Goal: Find contact information: Find contact information

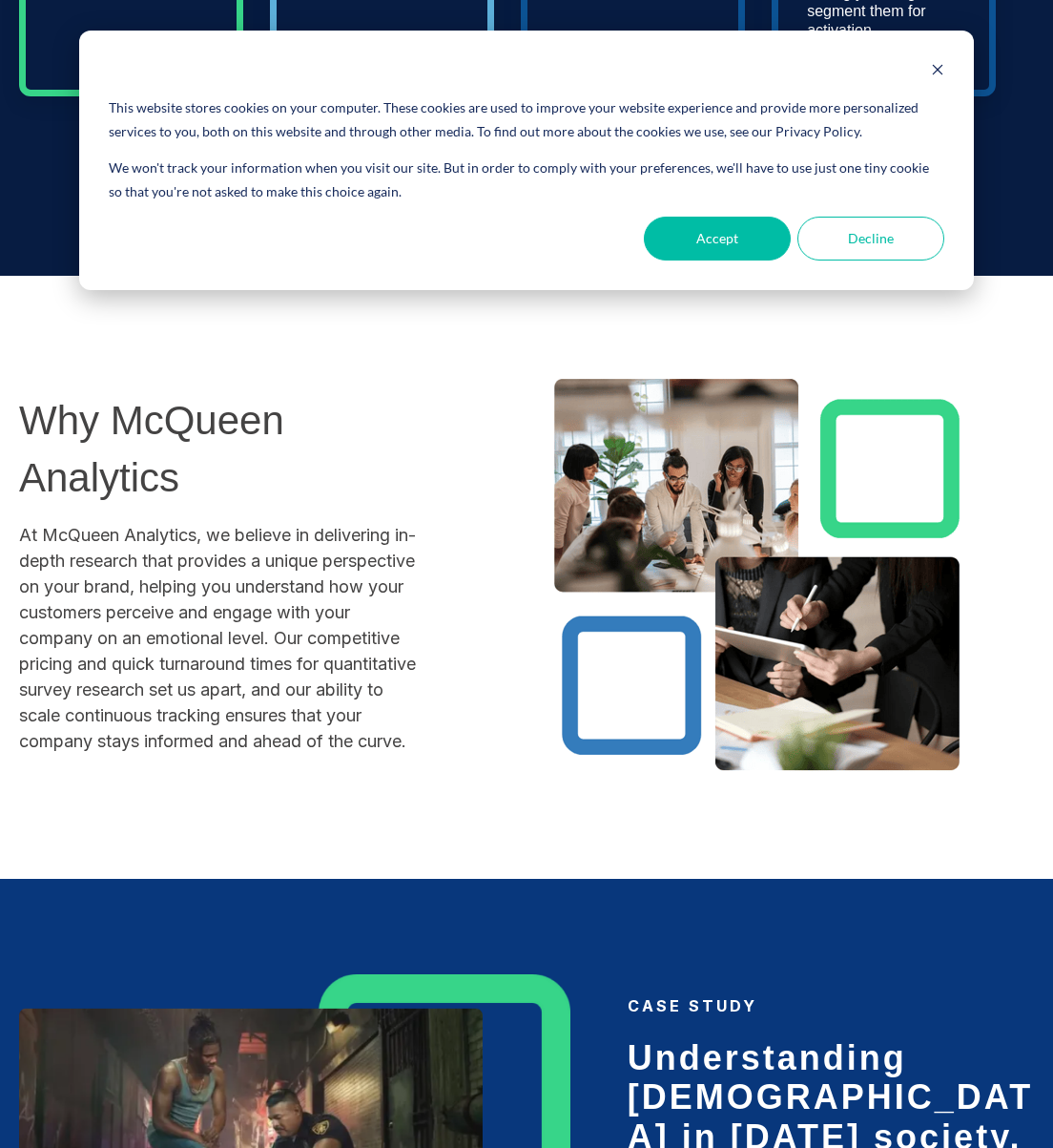
scroll to position [1784, 0]
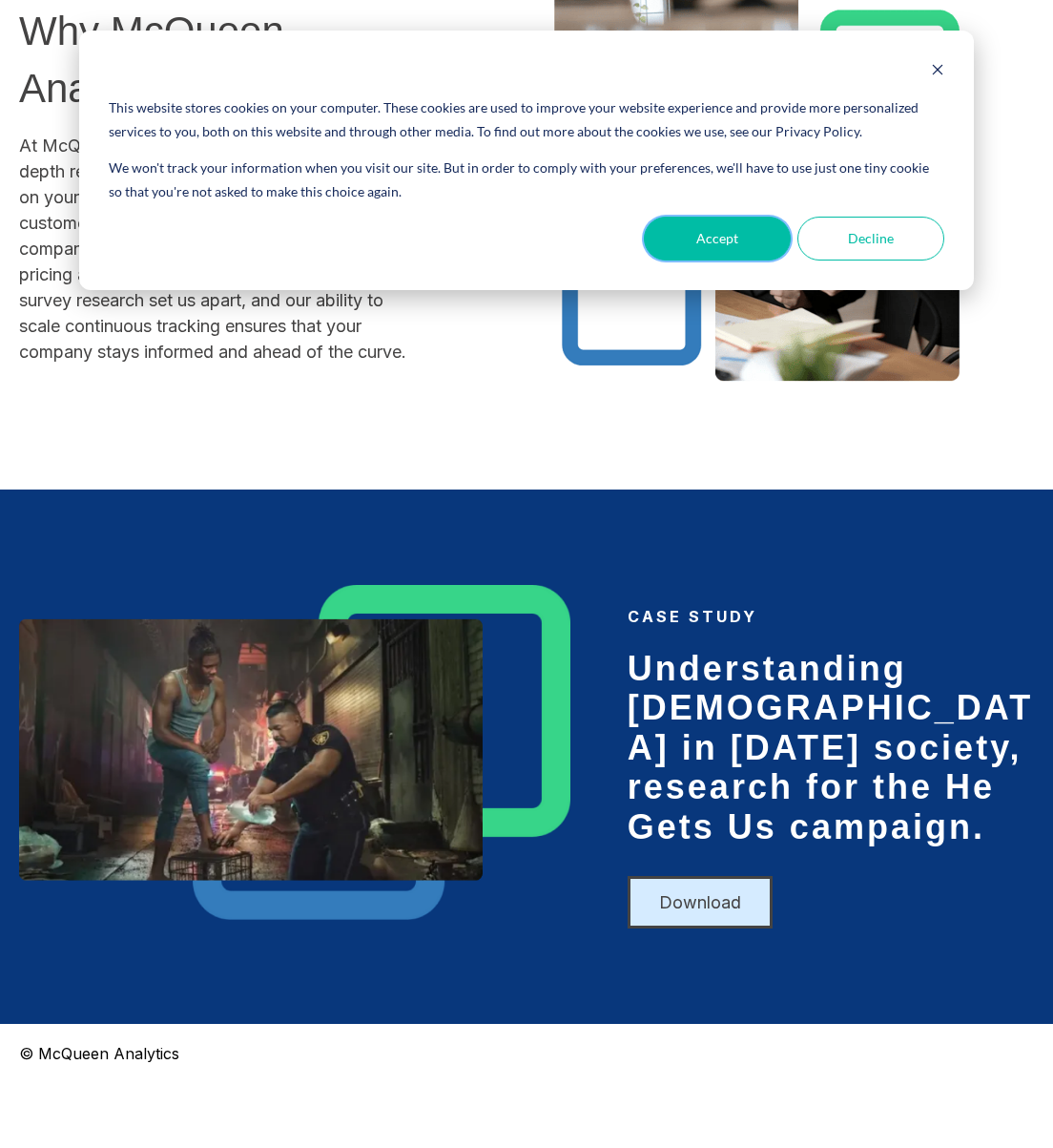
click at [765, 236] on button "Accept" at bounding box center [716, 238] width 147 height 44
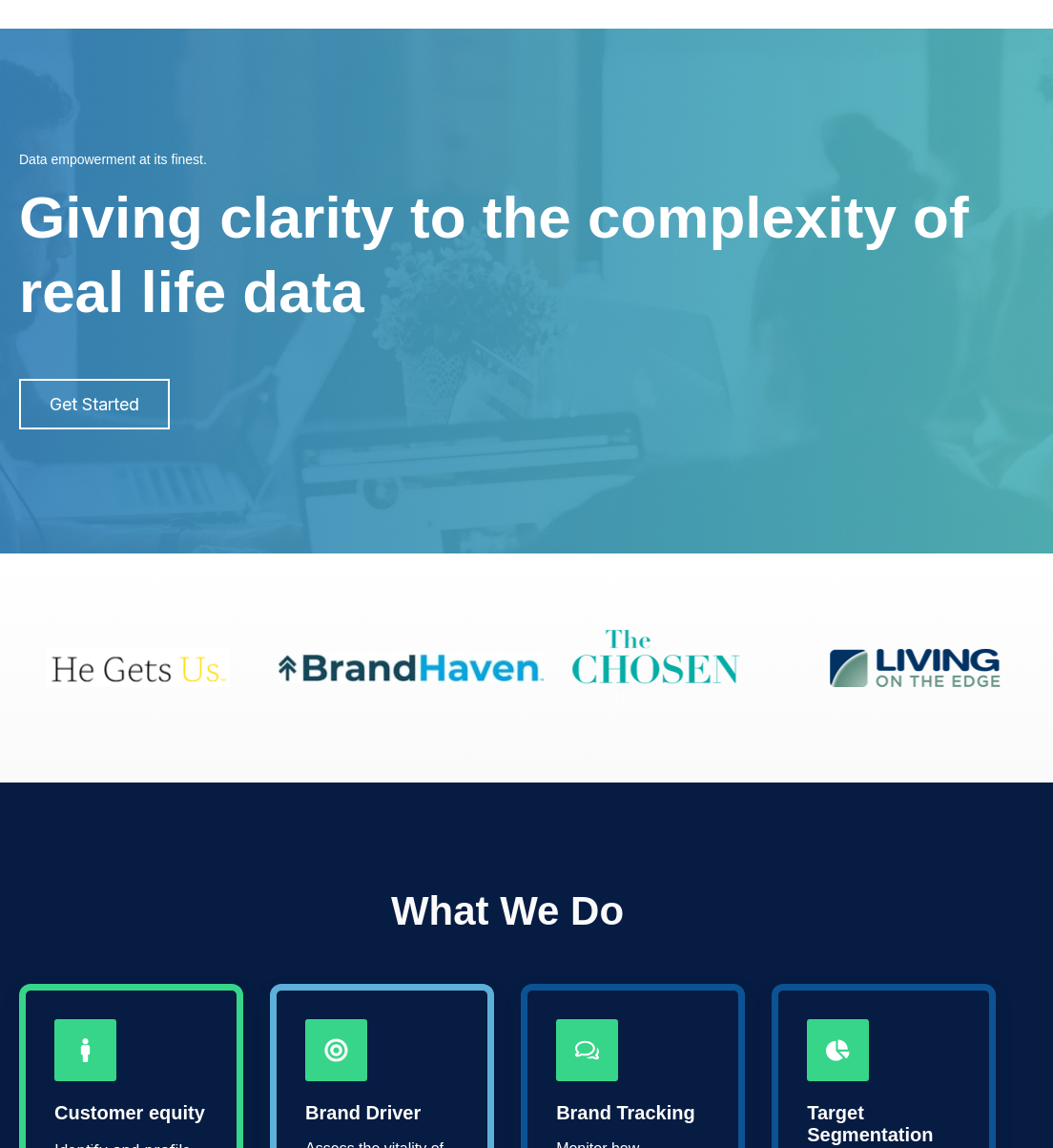
scroll to position [0, 0]
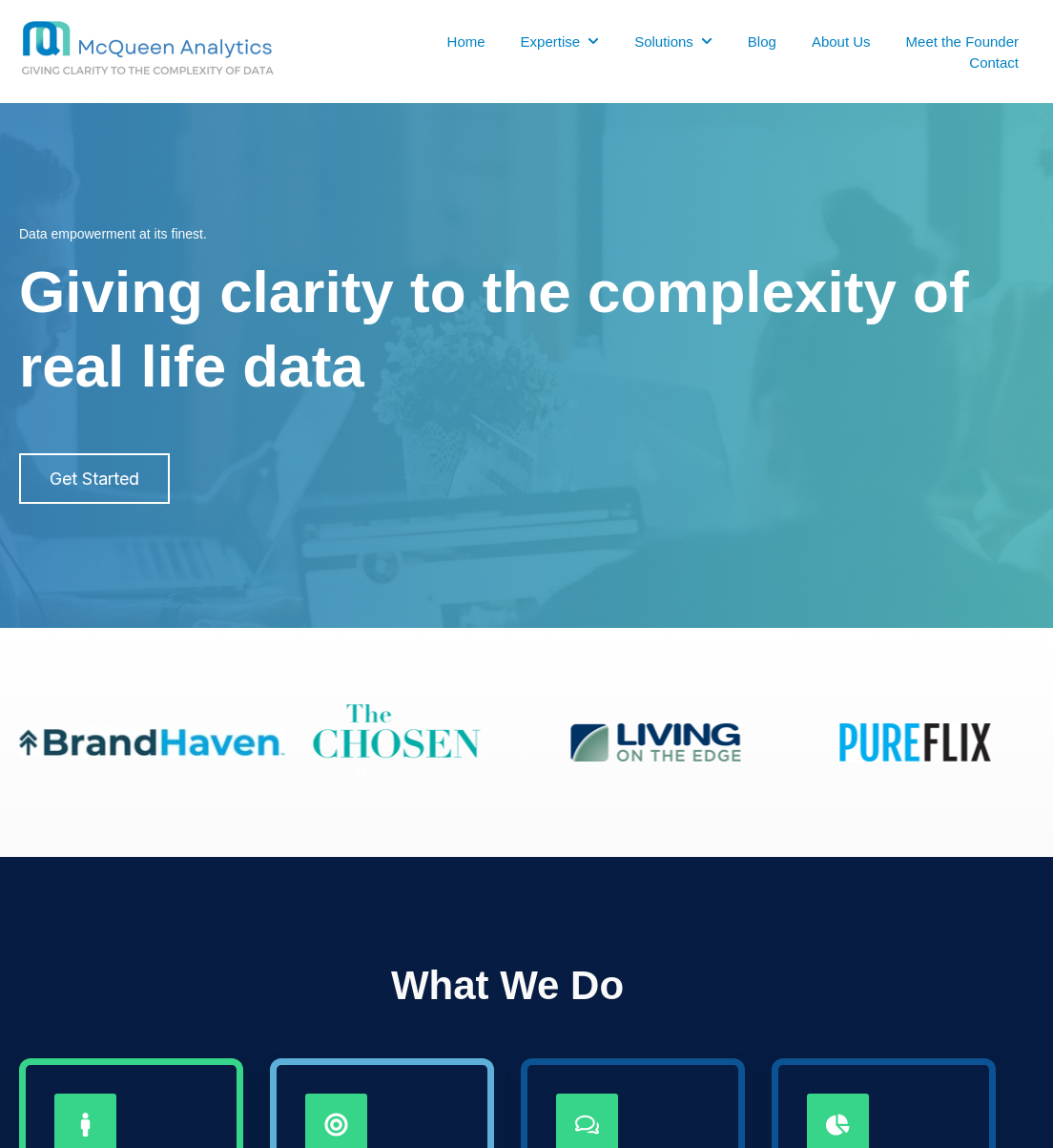
click at [853, 44] on link "About Us" at bounding box center [841, 41] width 59 height 20
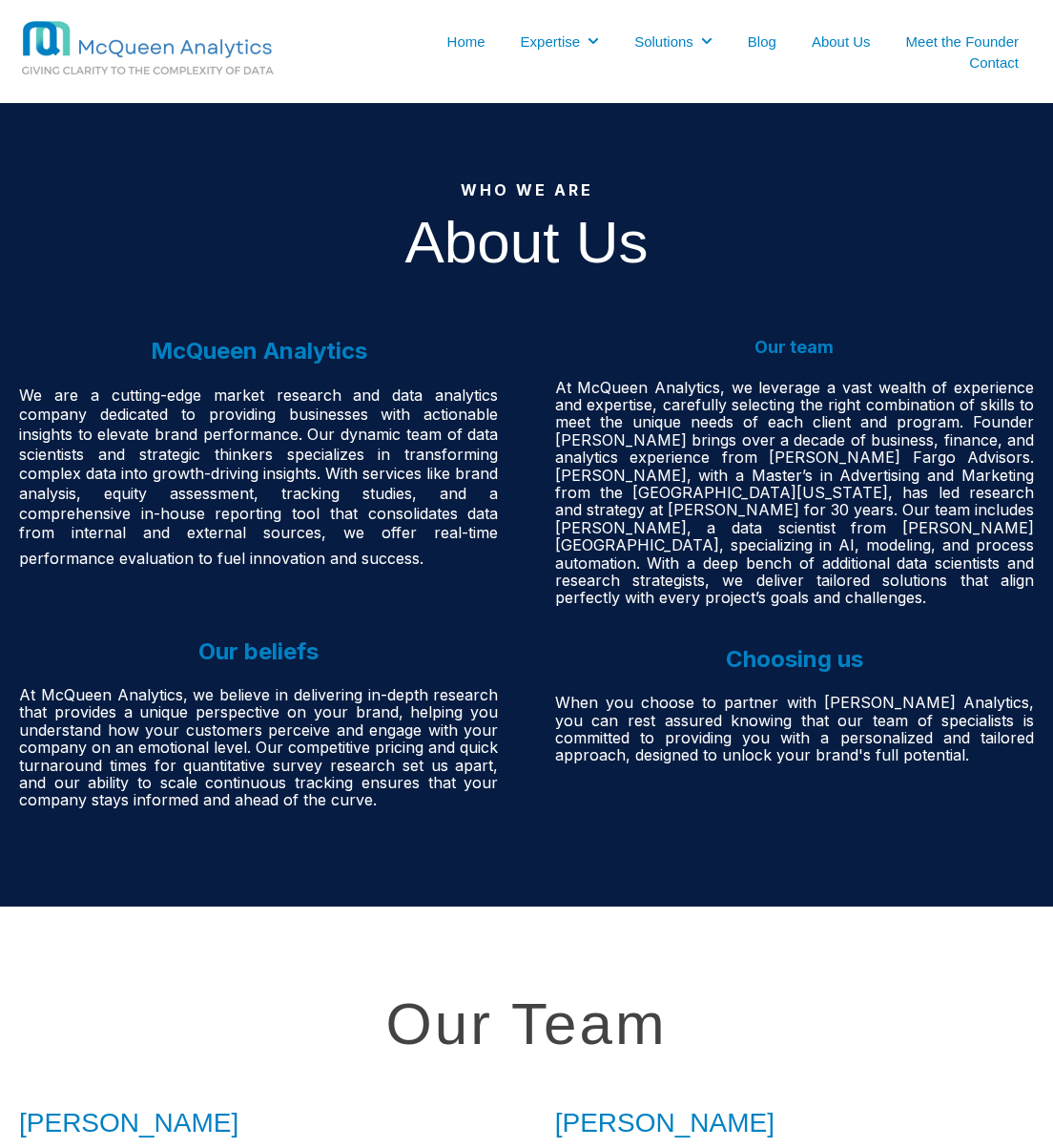
click at [977, 66] on link "Contact" at bounding box center [994, 62] width 49 height 20
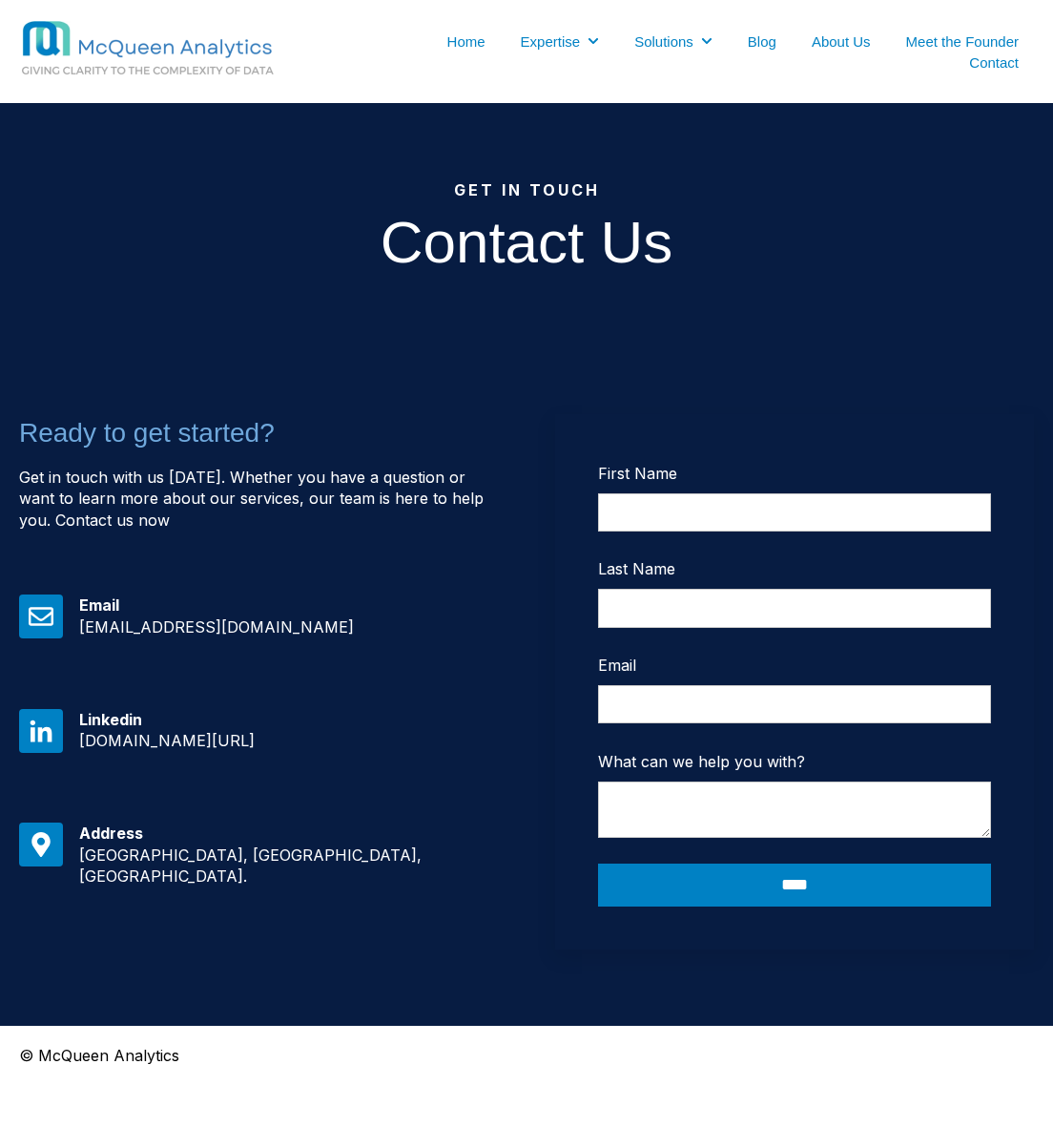
click at [254, 747] on span "[DOMAIN_NAME][URL]" at bounding box center [166, 740] width 175 height 19
drag, startPoint x: 436, startPoint y: 745, endPoint x: 74, endPoint y: 740, distance: 362.0
click at [74, 740] on div "Linkedin www.linkedin.com/company/mcqueen-analytics" at bounding box center [279, 751] width 437 height 86
copy span "[DOMAIN_NAME][URL]"
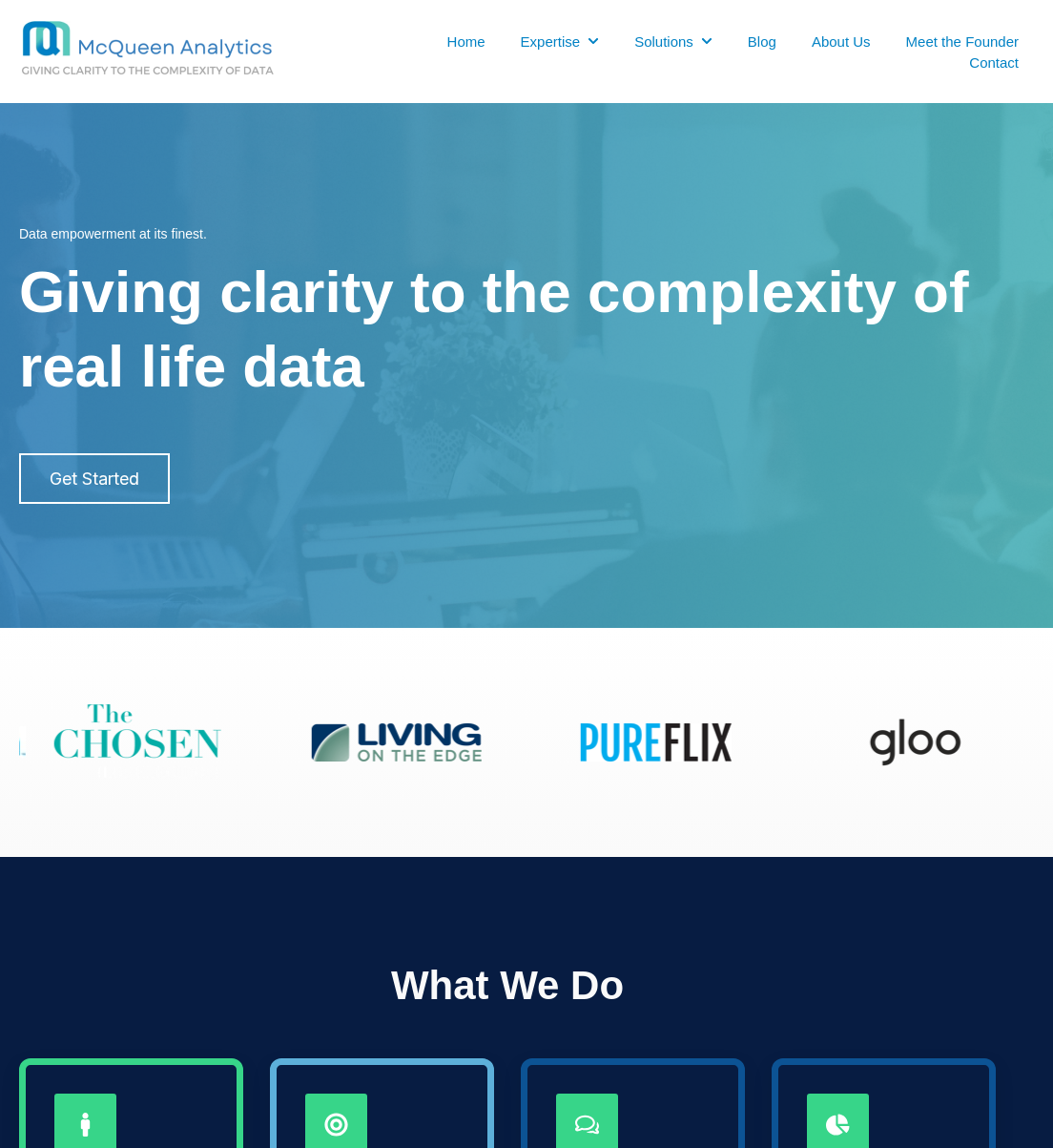
click at [489, 40] on li "Home" at bounding box center [467, 41] width 69 height 20
click at [474, 45] on link "Home" at bounding box center [466, 41] width 38 height 20
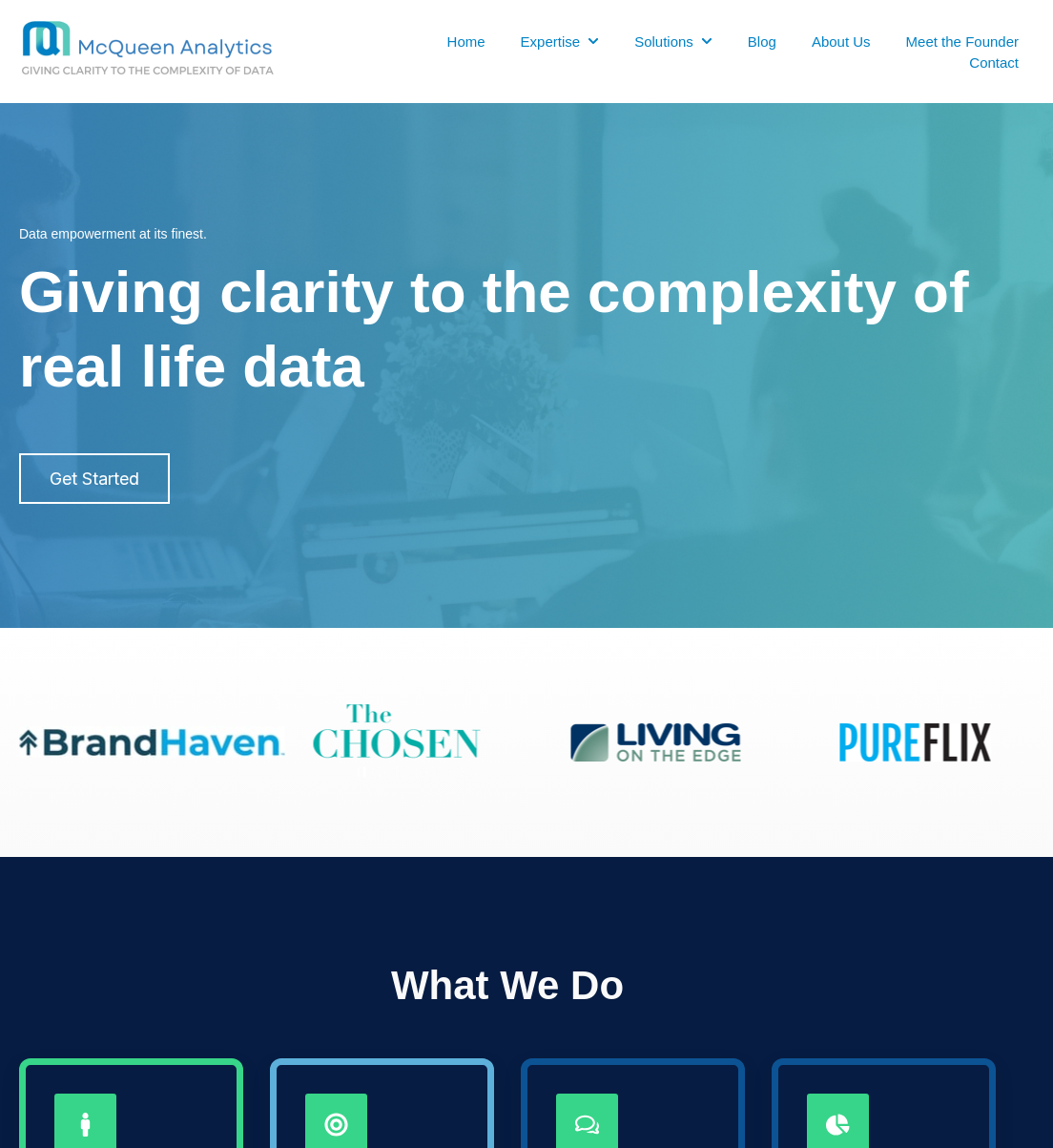
click at [831, 45] on link "About Us" at bounding box center [841, 41] width 59 height 20
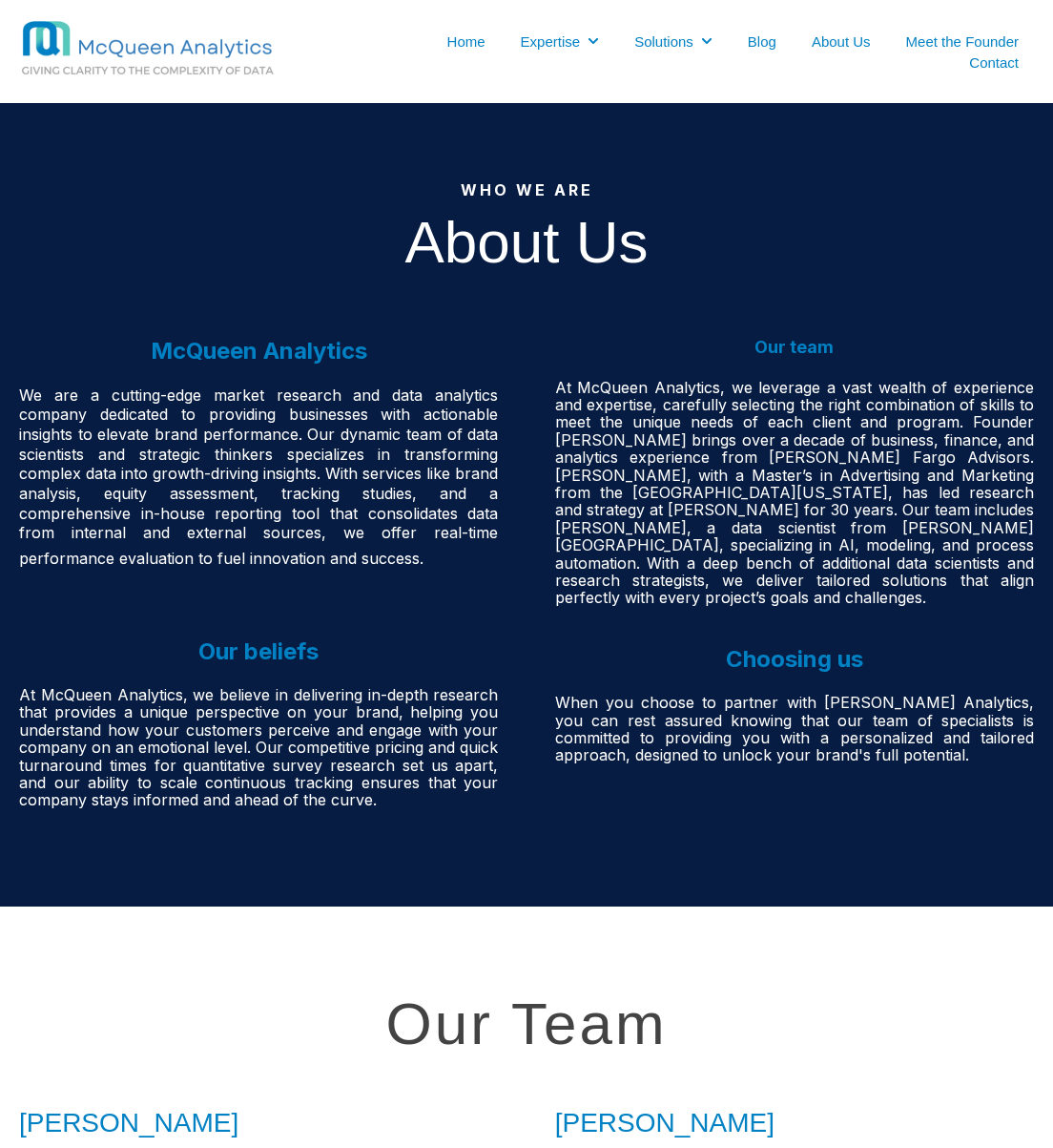
click at [194, 53] on img at bounding box center [185, 48] width 334 height 60
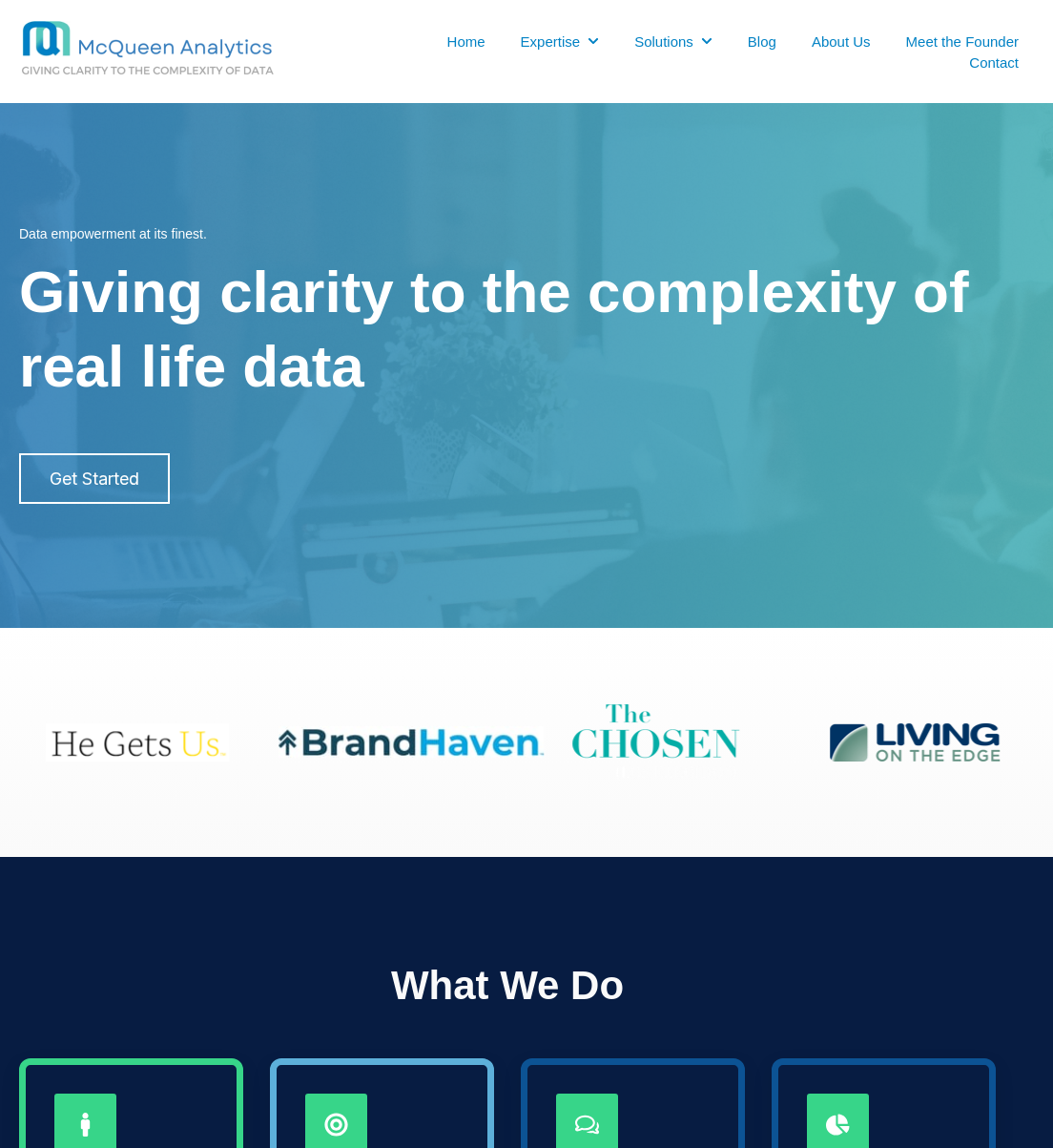
click at [773, 49] on link "Blog" at bounding box center [761, 41] width 29 height 20
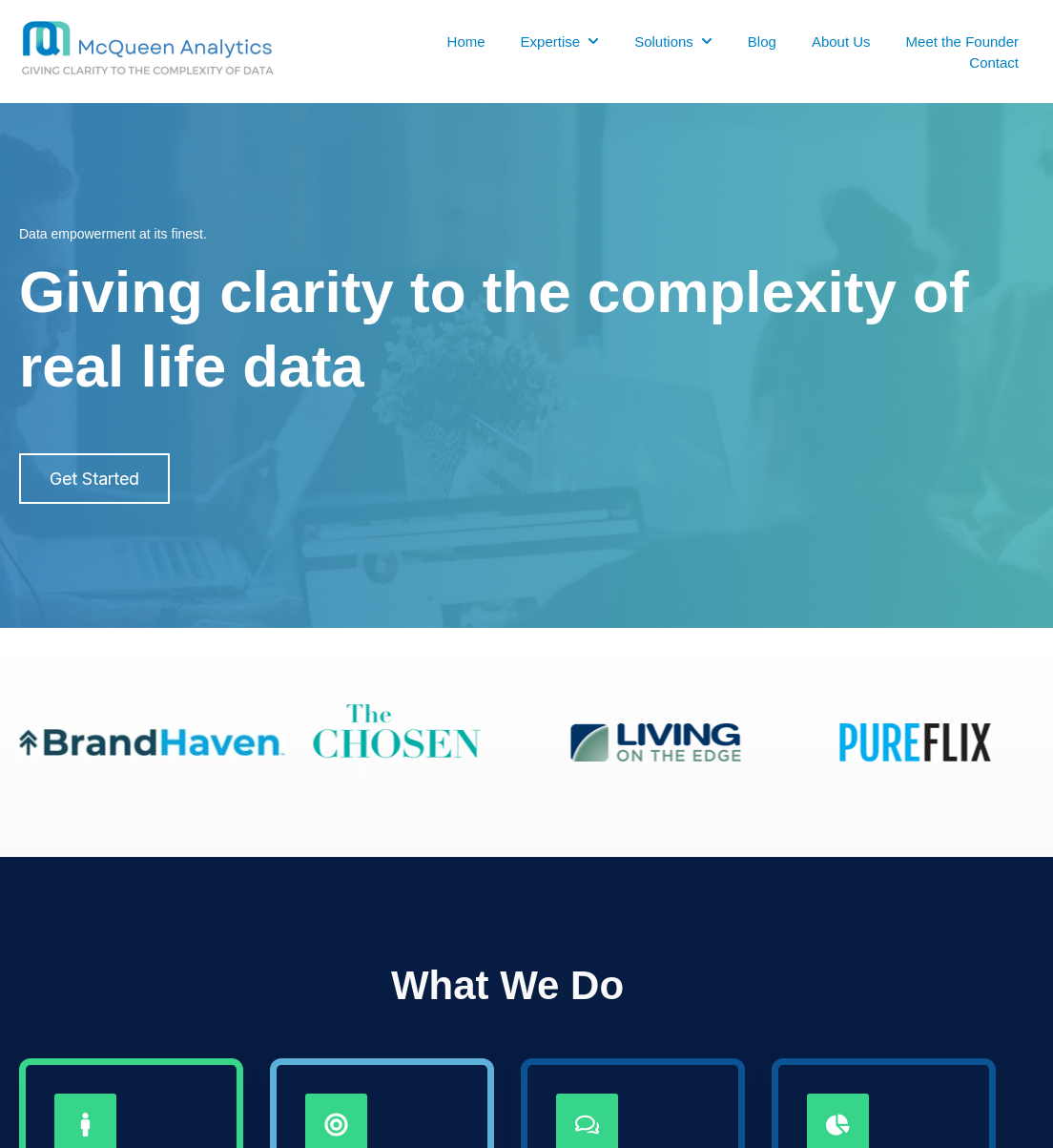
click at [962, 42] on link "Meet the Founder" at bounding box center [962, 41] width 112 height 20
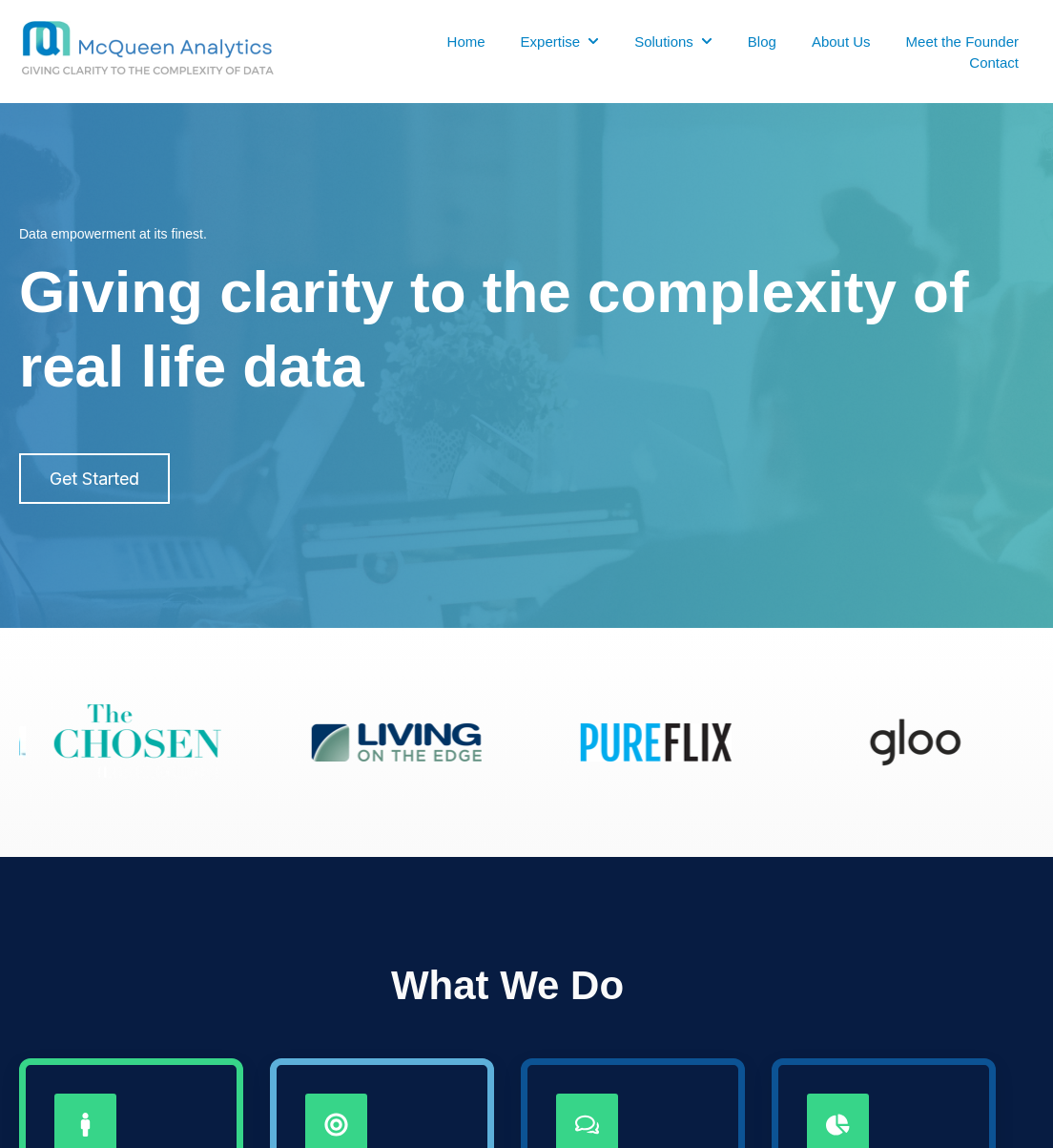
click at [178, 66] on img at bounding box center [185, 48] width 334 height 60
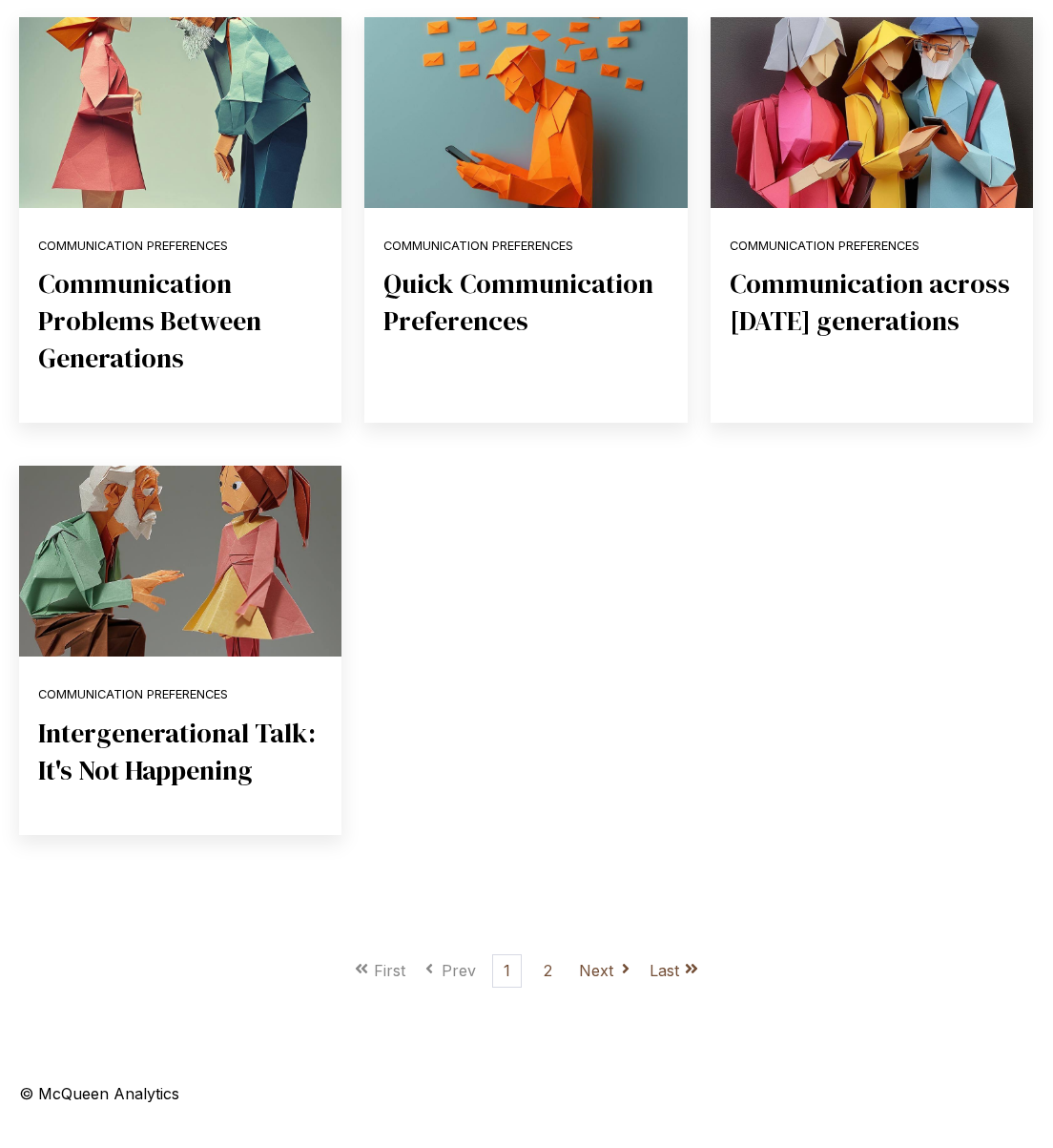
scroll to position [1323, 0]
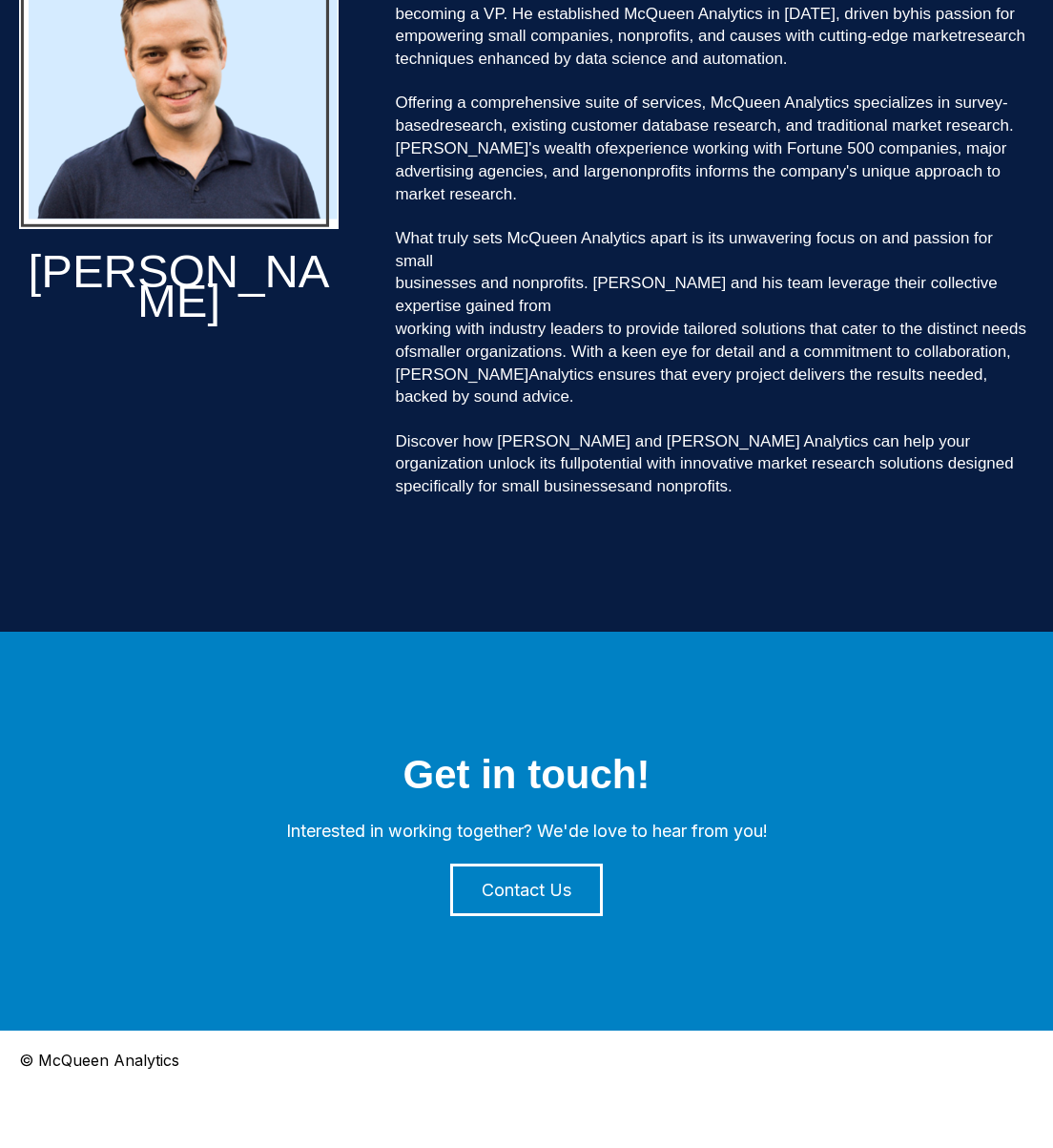
scroll to position [466, 0]
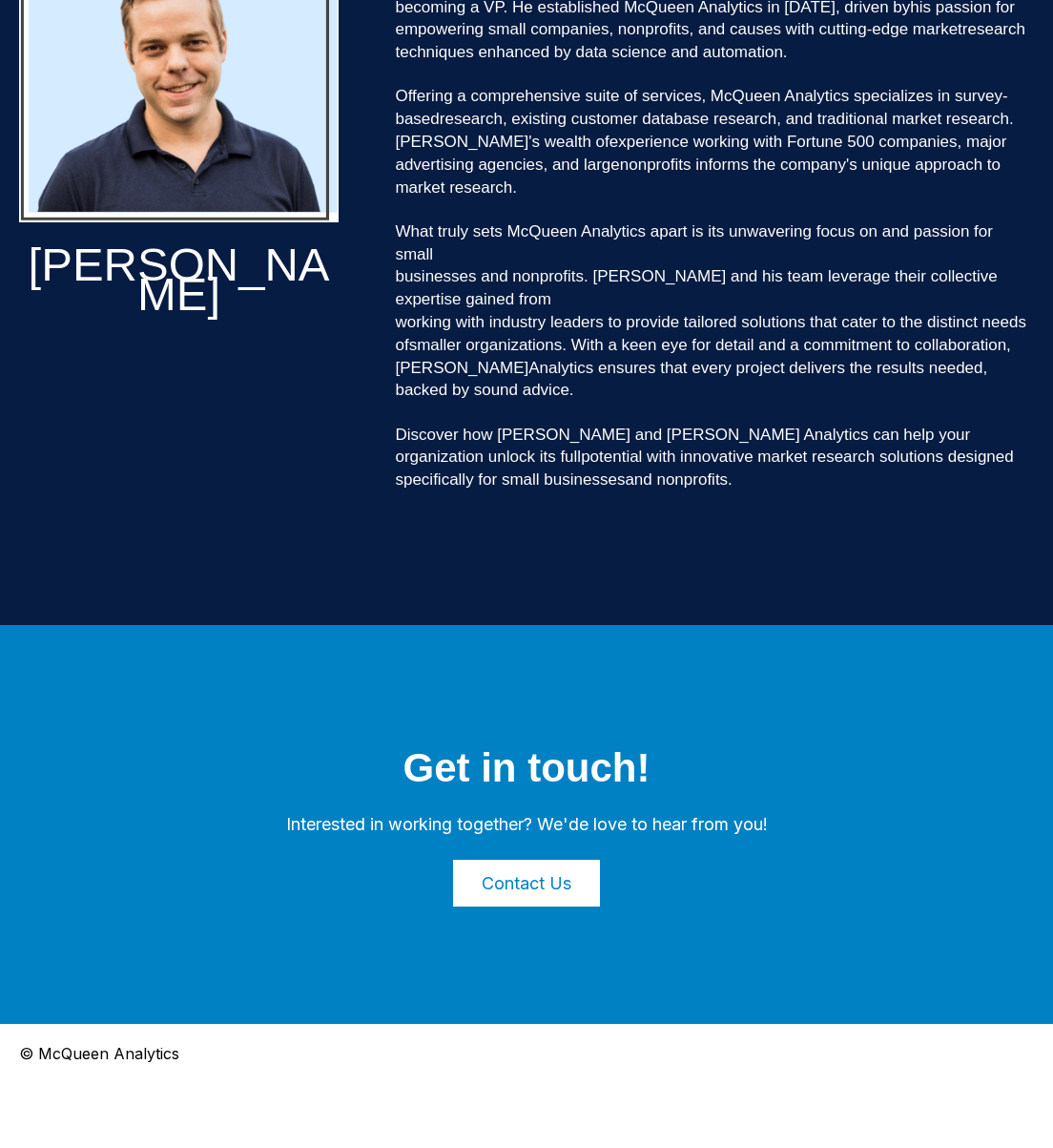
click at [525, 881] on link "Contact Us" at bounding box center [526, 882] width 153 height 52
